Goal: Task Accomplishment & Management: Use online tool/utility

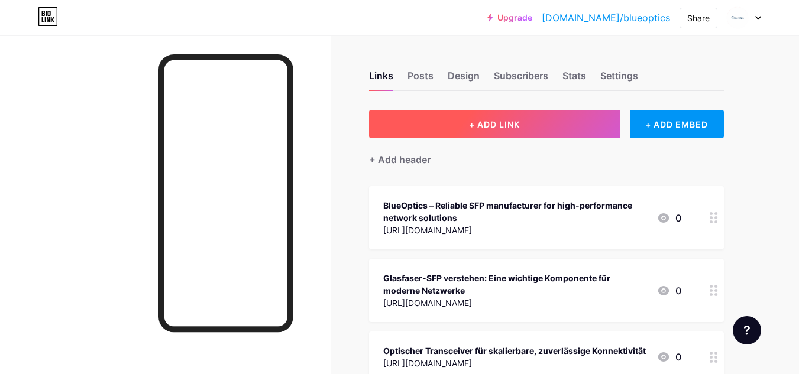
click at [470, 125] on span "+ ADD LINK" at bounding box center [494, 124] width 51 height 10
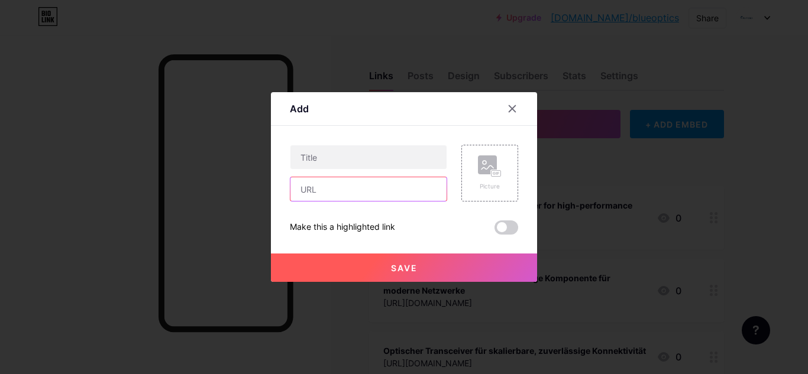
click at [326, 190] on input "text" at bounding box center [368, 189] width 156 height 24
paste input "[URL][DOMAIN_NAME]"
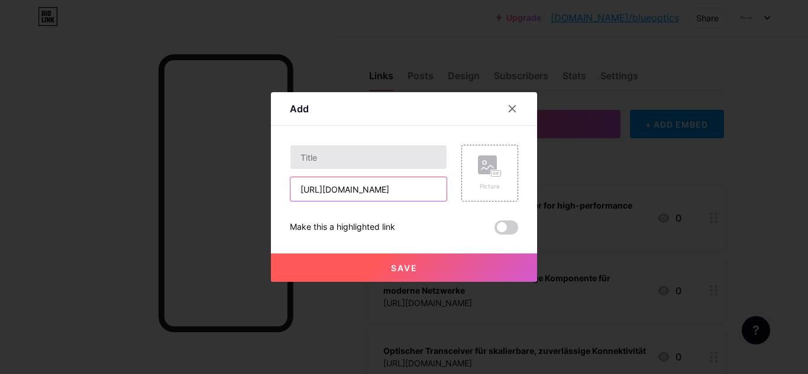
scroll to position [0, 309]
type input "[URL][DOMAIN_NAME]"
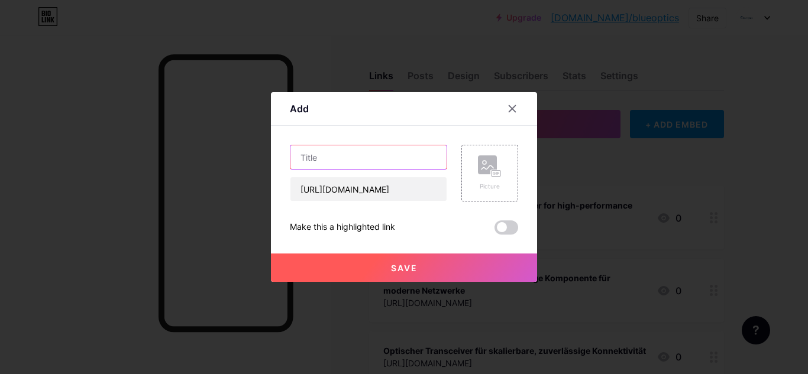
click at [331, 151] on input "text" at bounding box center [368, 157] width 156 height 24
paste input "Wie SAS AOC Cables die Effizienz von Rechenzentren verbessern"
type input "Wie SAS AOC Cables die Effizienz von Rechenzentren verbessern"
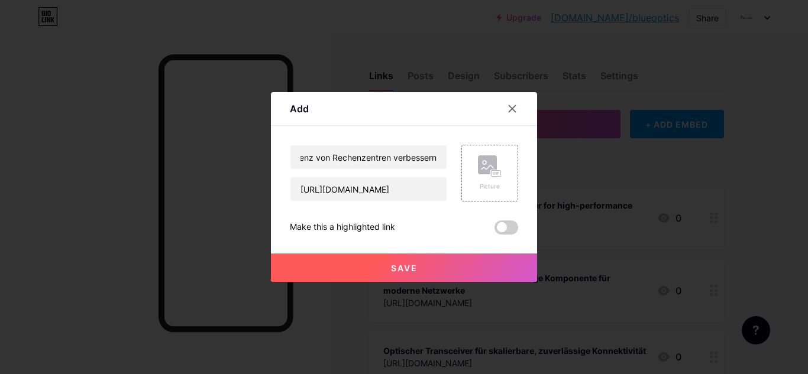
click at [374, 259] on button "Save" at bounding box center [404, 268] width 266 height 28
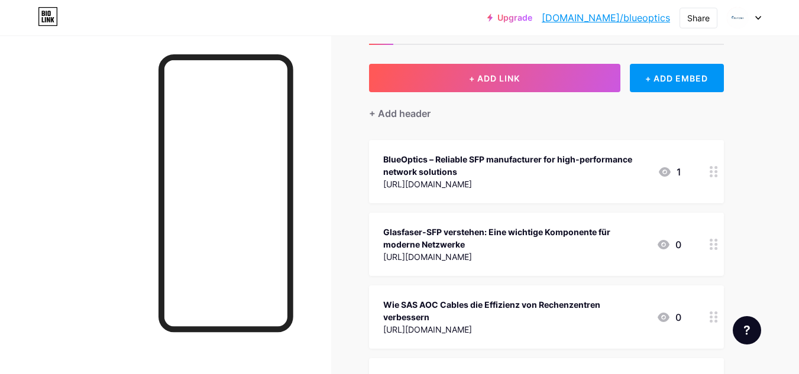
scroll to position [0, 0]
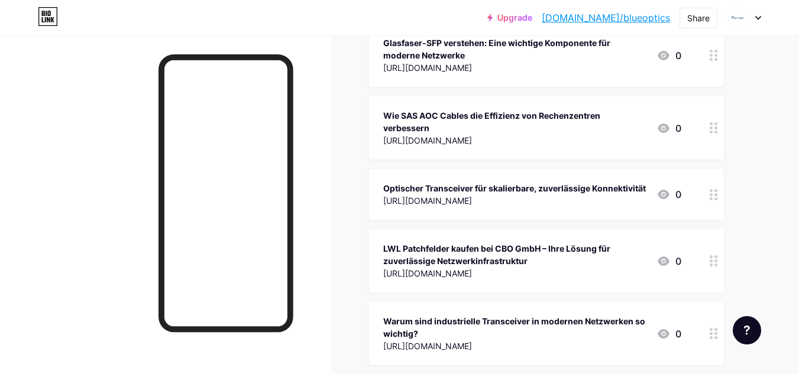
scroll to position [215, 0]
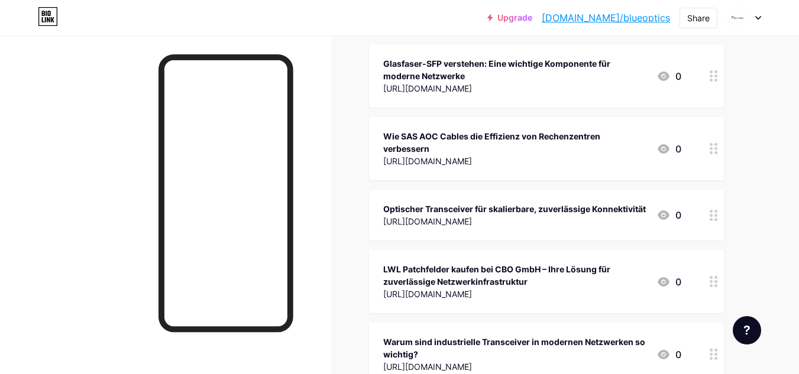
click at [481, 136] on div "Wie SAS AOC Cables die Effizienz von Rechenzentren verbessern" at bounding box center [515, 142] width 264 height 25
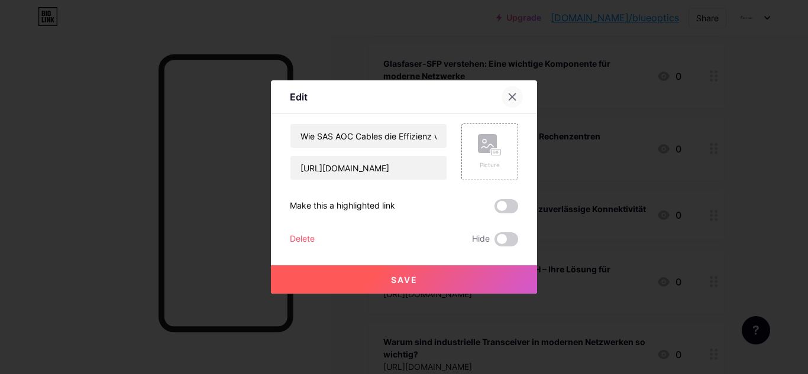
click at [515, 97] on icon at bounding box center [511, 96] width 9 height 9
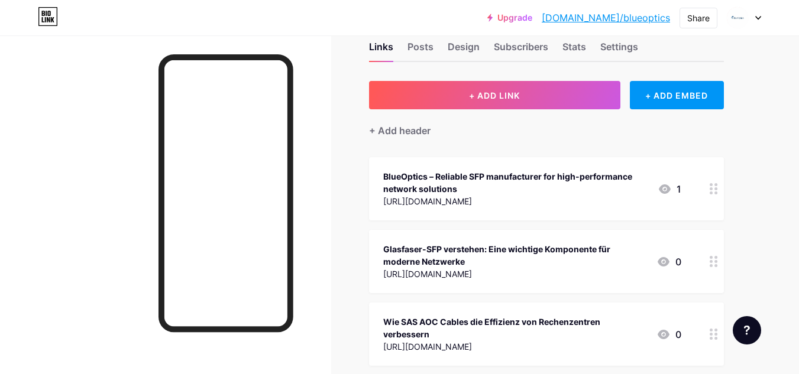
scroll to position [0, 0]
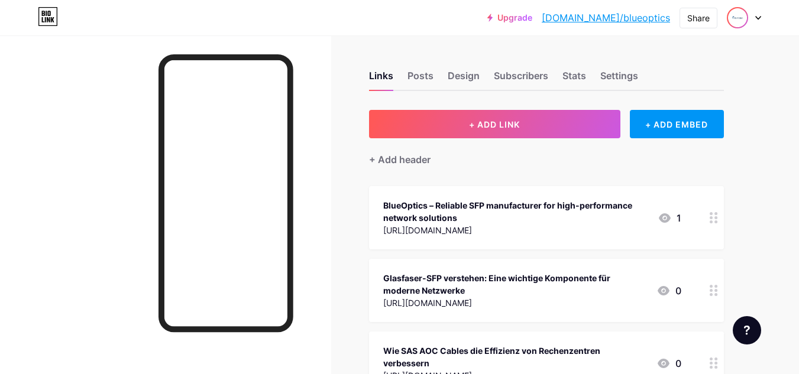
click at [730, 18] on img at bounding box center [737, 17] width 19 height 19
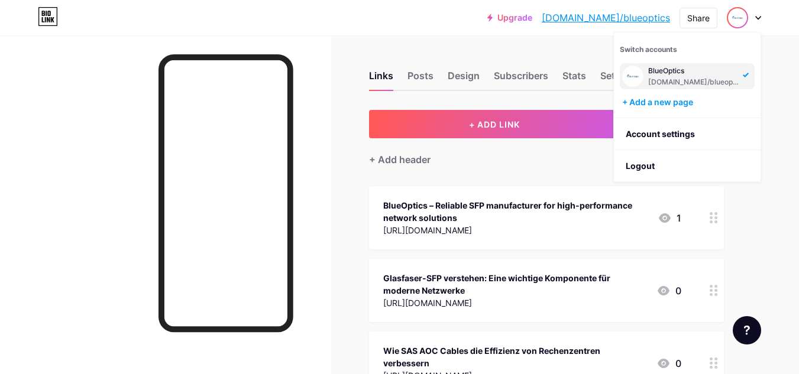
click at [633, 17] on link "[DOMAIN_NAME]/blueoptics" at bounding box center [606, 18] width 128 height 14
